Goal: Information Seeking & Learning: Learn about a topic

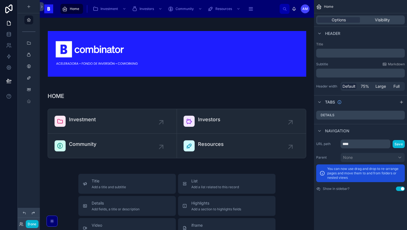
click at [34, 215] on icon at bounding box center [33, 213] width 4 height 4
click at [33, 221] on button "Done" at bounding box center [32, 224] width 12 height 8
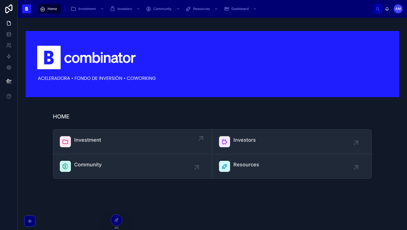
click at [85, 137] on span "Investment" at bounding box center [87, 140] width 27 height 8
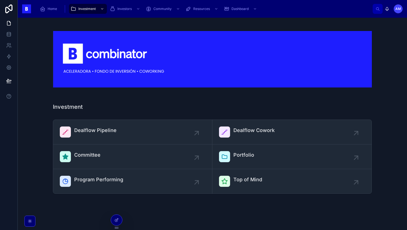
click at [85, 137] on div "Dealflow Pipeline" at bounding box center [95, 131] width 42 height 11
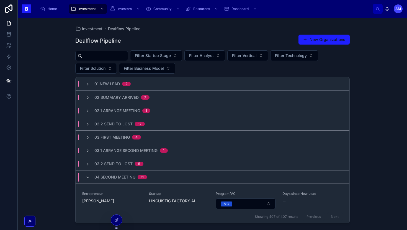
click at [121, 96] on span "02 Summary Arrived" at bounding box center [116, 98] width 44 height 6
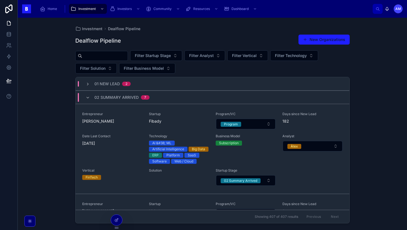
drag, startPoint x: 59, startPoint y: 120, endPoint x: 63, endPoint y: 118, distance: 4.2
click at [59, 120] on div "Investment Dealflow Pipeline Dealflow Pipeline New Organizations Filter Startup…" at bounding box center [212, 124] width 389 height 212
click at [108, 102] on div "02 Summary Arrived 7" at bounding box center [213, 96] width 274 height 13
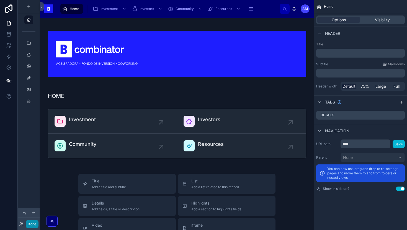
click at [32, 222] on button "Done" at bounding box center [32, 224] width 12 height 8
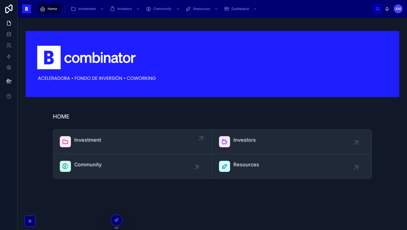
click at [96, 142] on span "Investment" at bounding box center [87, 140] width 27 height 8
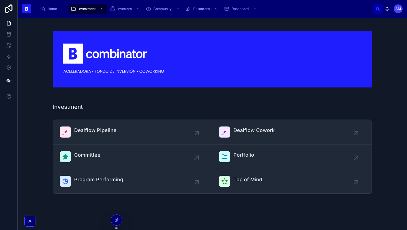
click at [96, 142] on link "Dealflow Pipeline" at bounding box center [132, 132] width 159 height 25
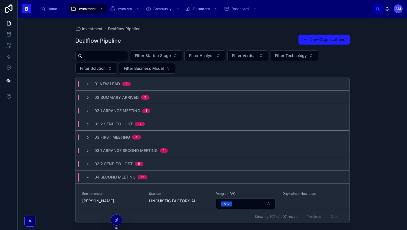
click at [121, 97] on span "02 Summary Arrived" at bounding box center [116, 98] width 44 height 6
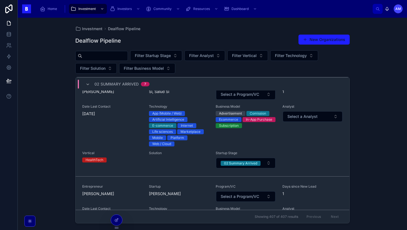
scroll to position [402, 0]
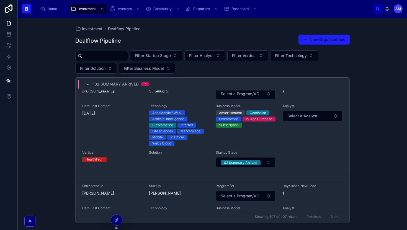
click at [100, 58] on input "text" at bounding box center [104, 56] width 45 height 8
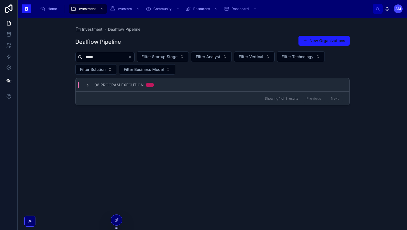
type input "*****"
click at [58, 77] on div "Investment Dealflow Pipeline Dealflow Pipeline New Organizations ***** Filter S…" at bounding box center [212, 124] width 389 height 212
click at [121, 86] on span "06 Program Execution" at bounding box center [118, 85] width 49 height 6
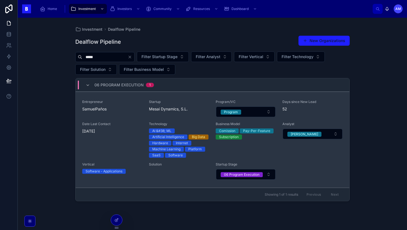
click at [129, 115] on div "Entrepreneur SamuelPaños" at bounding box center [112, 109] width 60 height 18
